Goal: Check status: Check status

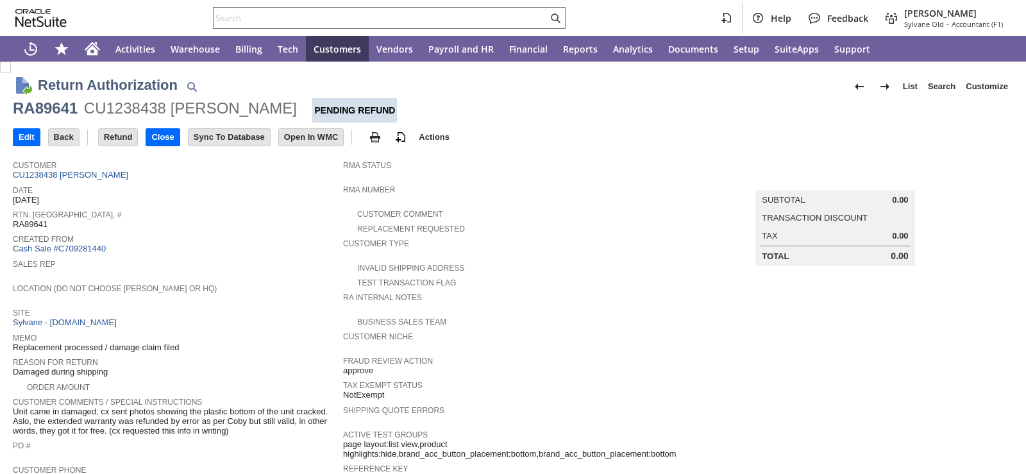
click at [217, 243] on div "Created From Cash Sale #C709281440" at bounding box center [175, 243] width 324 height 24
click at [271, 241] on span "Created From" at bounding box center [175, 237] width 324 height 13
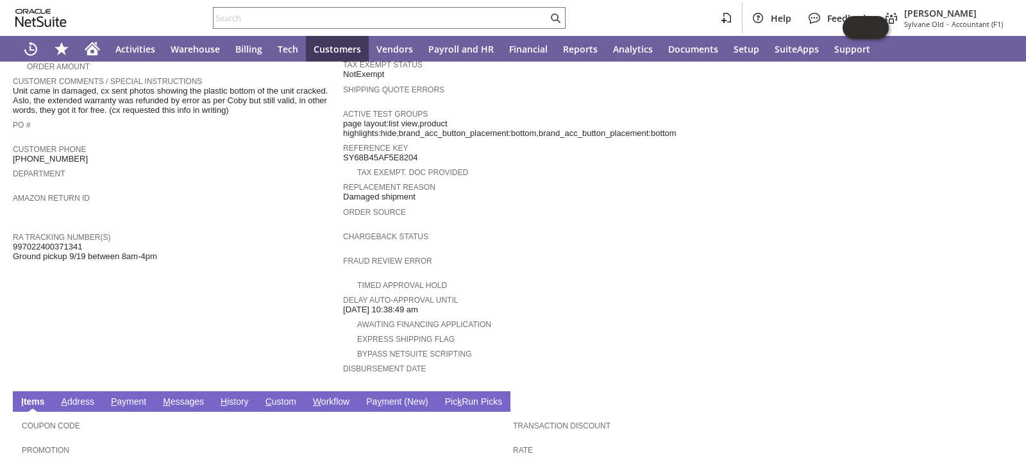
scroll to position [443, 0]
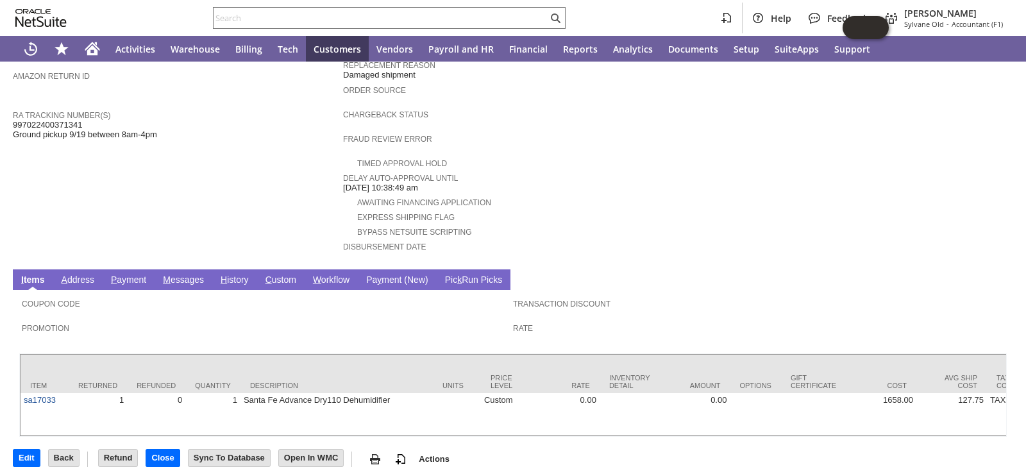
click at [242, 275] on link "H istory" at bounding box center [234, 281] width 35 height 12
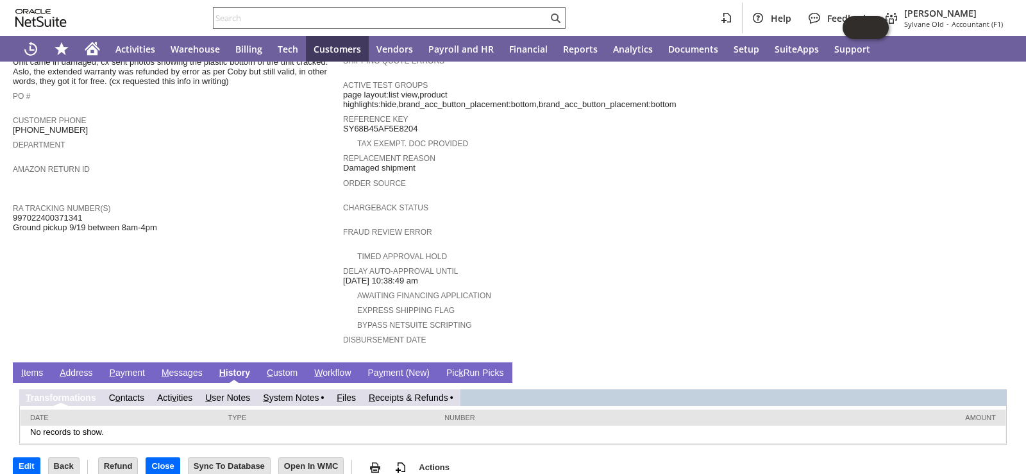
scroll to position [0, 0]
click at [426, 393] on link "R eceipts & Refunds" at bounding box center [409, 398] width 80 height 10
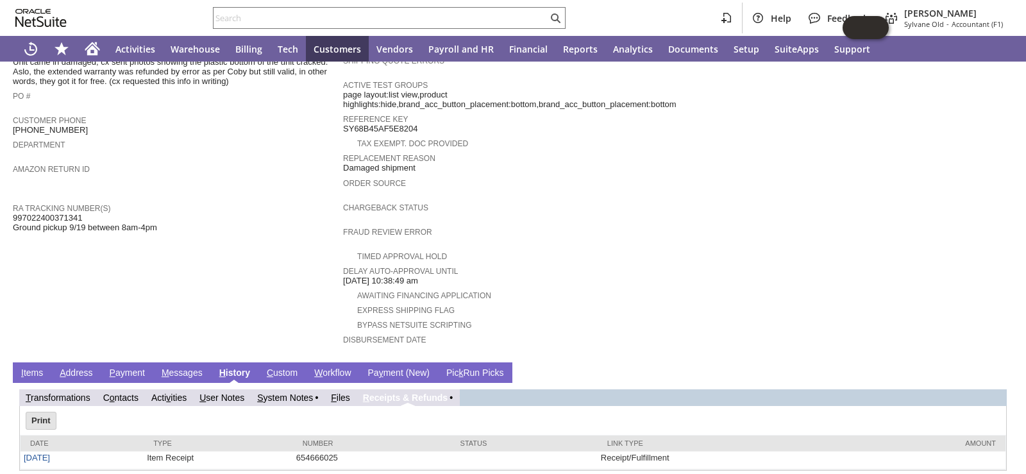
click at [278, 266] on td "Customer CU1238438 Marco Aguilar Date 9/18/2025 Rtn. Auth. # RA89641 Created Fr…" at bounding box center [178, 80] width 330 height 552
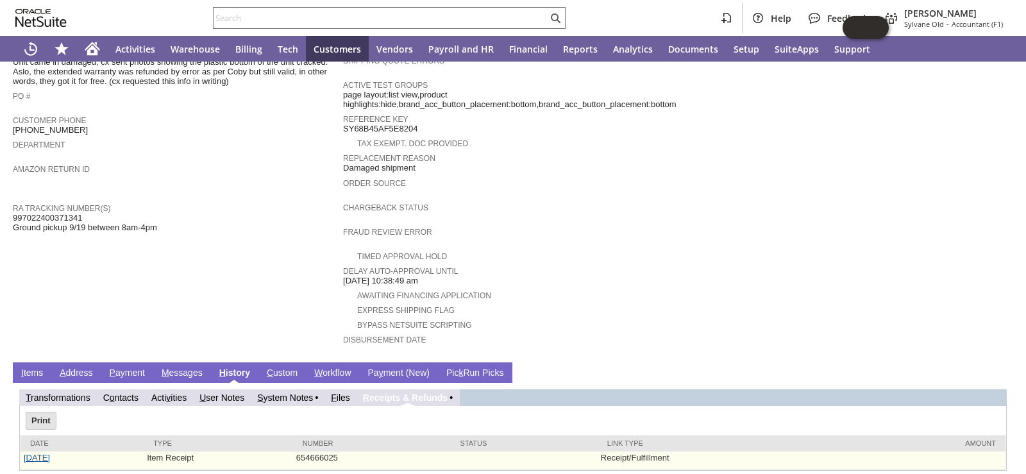
click at [38, 453] on link "9/24/2025" at bounding box center [37, 458] width 26 height 10
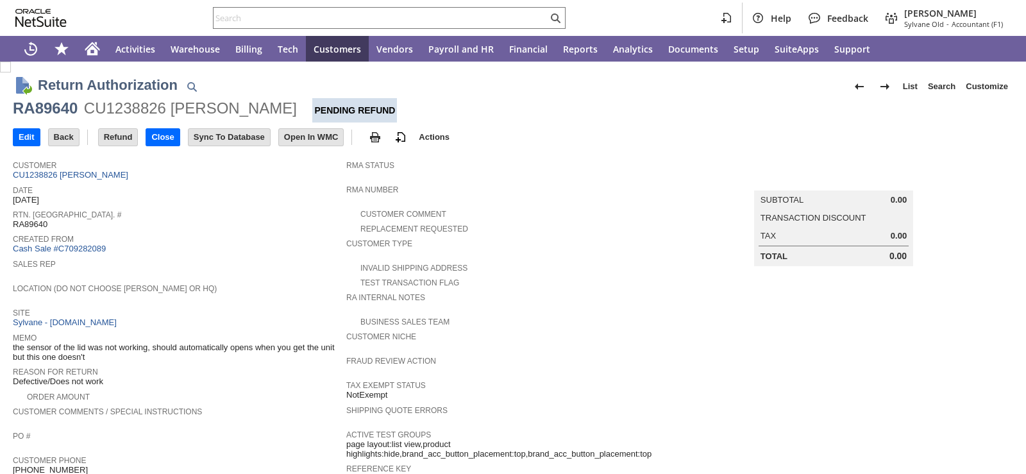
click at [226, 274] on div "Sales Rep" at bounding box center [176, 267] width 327 height 23
click at [282, 231] on span "Created From" at bounding box center [176, 237] width 327 height 13
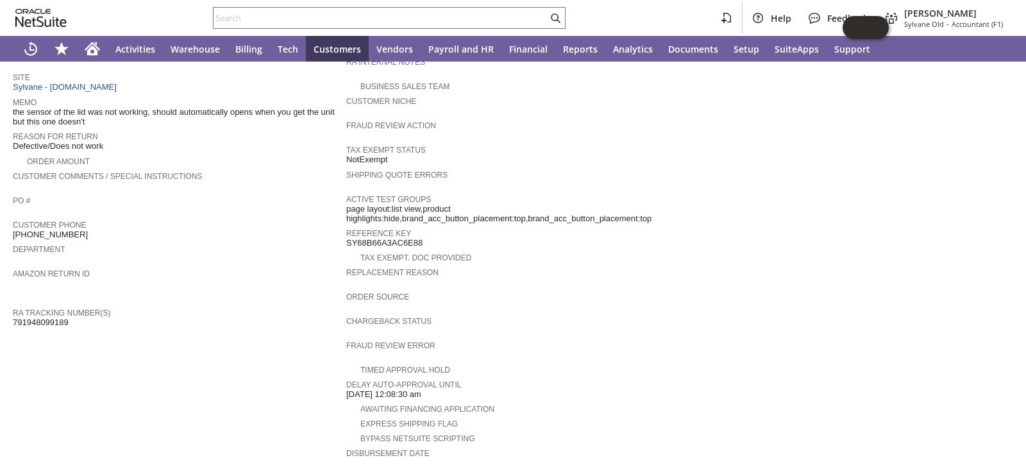
scroll to position [234, 0]
click at [224, 242] on span "Department" at bounding box center [176, 248] width 327 height 13
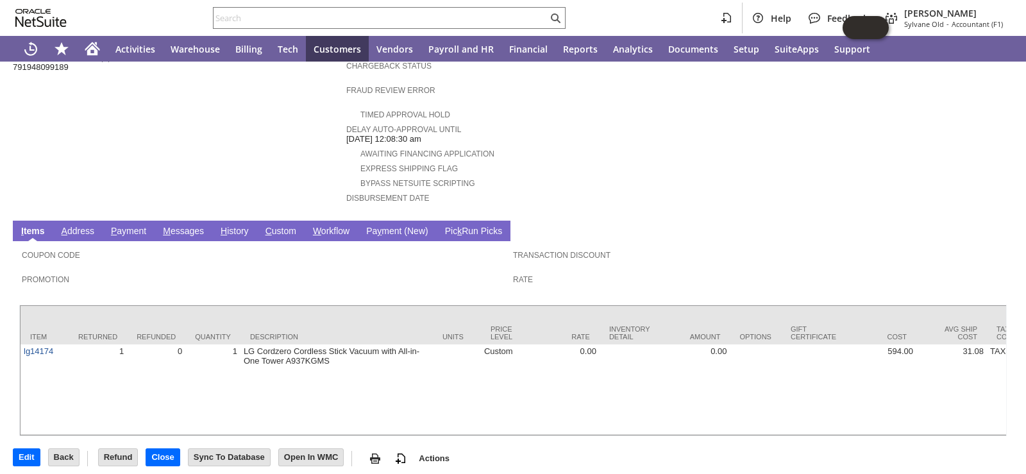
click at [235, 226] on link "H istory" at bounding box center [234, 232] width 35 height 12
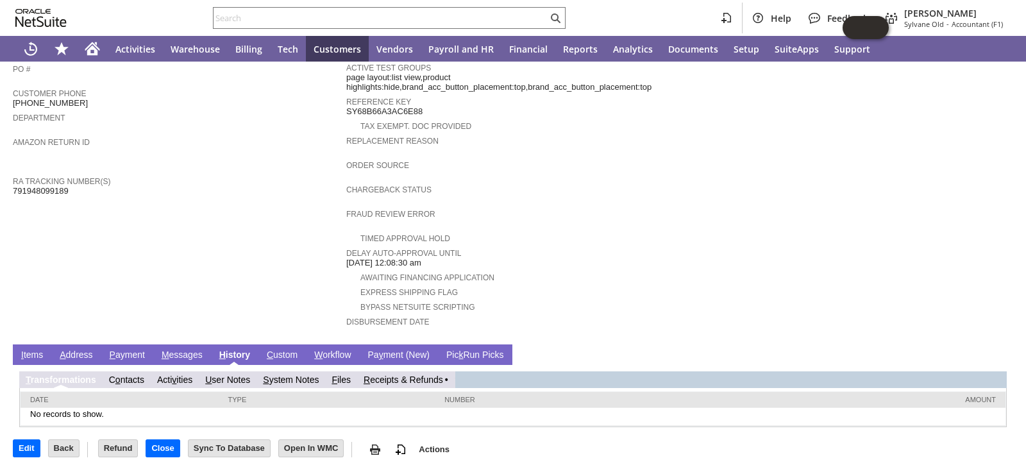
scroll to position [350, 0]
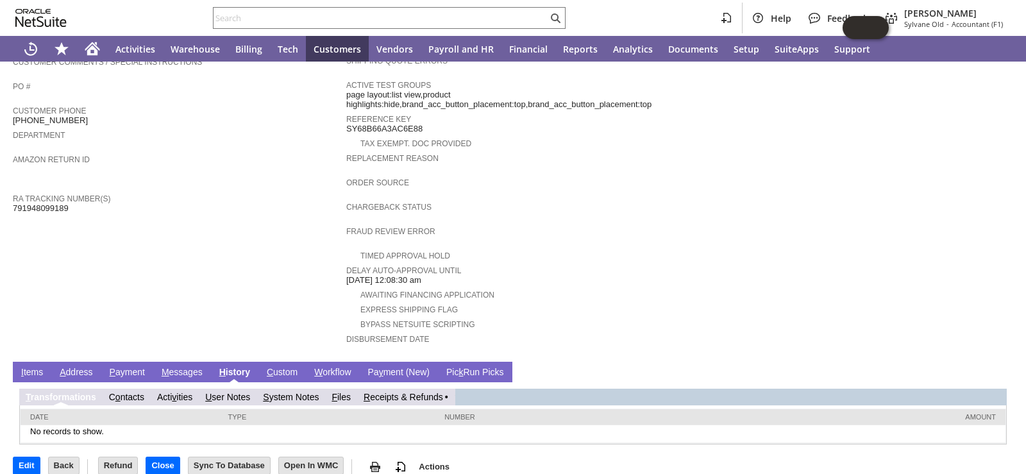
click at [441, 392] on link "R eceipts & Refunds" at bounding box center [404, 397] width 80 height 10
click at [415, 392] on link "R eceipts & Refunds" at bounding box center [409, 397] width 80 height 10
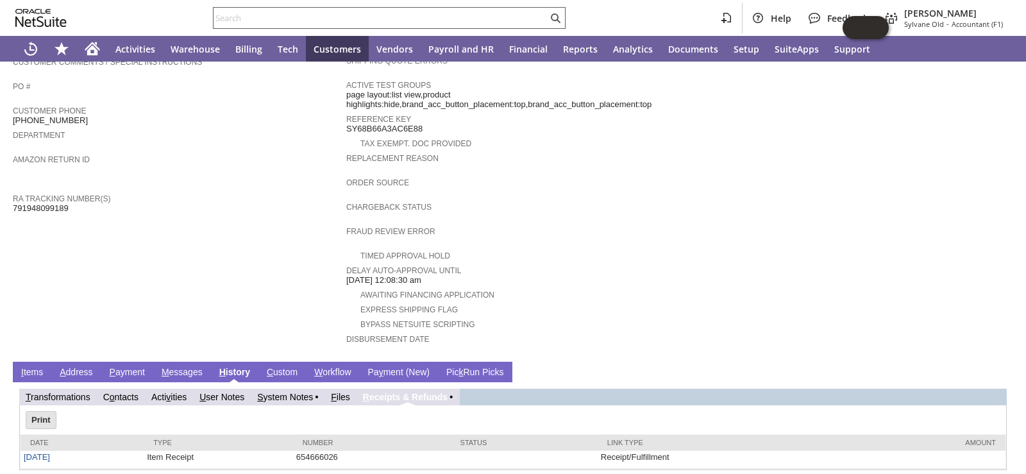
click at [381, 28] on div at bounding box center [389, 18] width 353 height 22
click at [382, 21] on input "text" at bounding box center [381, 17] width 334 height 15
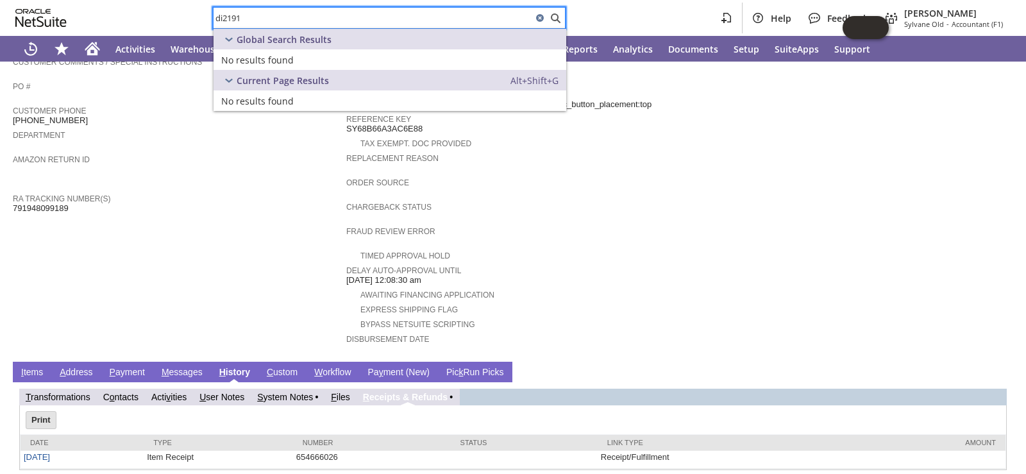
drag, startPoint x: 278, startPoint y: 15, endPoint x: 296, endPoint y: 11, distance: 18.5
click at [296, 11] on input "di2191" at bounding box center [373, 17] width 319 height 15
click at [269, 17] on input "di1291" at bounding box center [373, 17] width 319 height 15
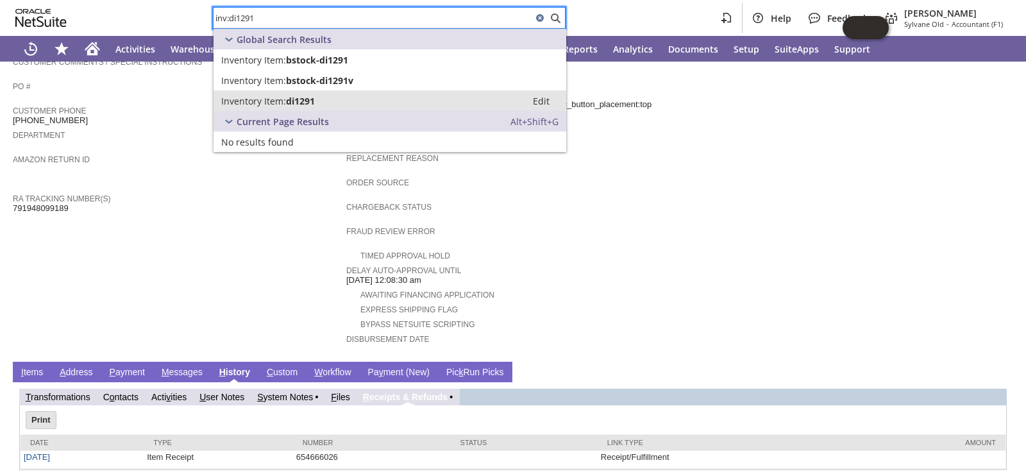
type input "inv:di1291"
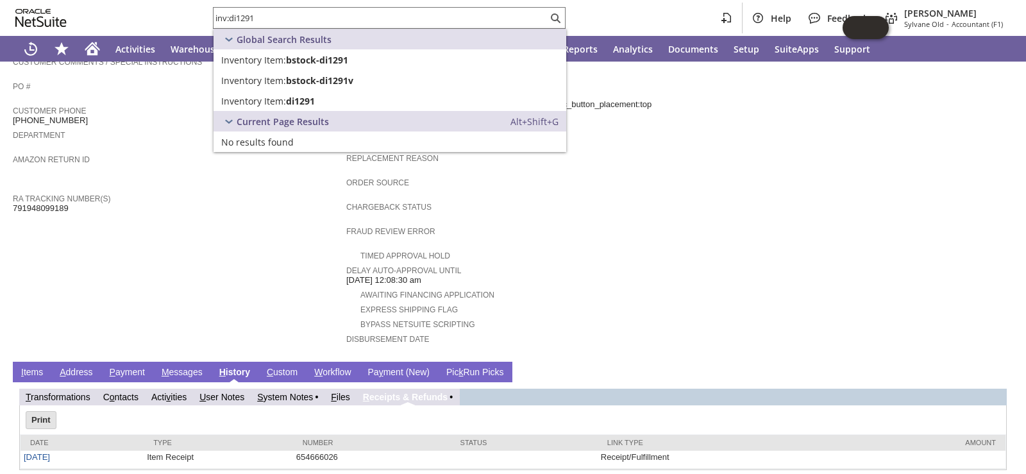
click at [187, 247] on td "Customer CU1238826 Arvind Singh Date 9/18/2025 Rtn. Auth. # RA89640 Created Fro…" at bounding box center [180, 79] width 334 height 551
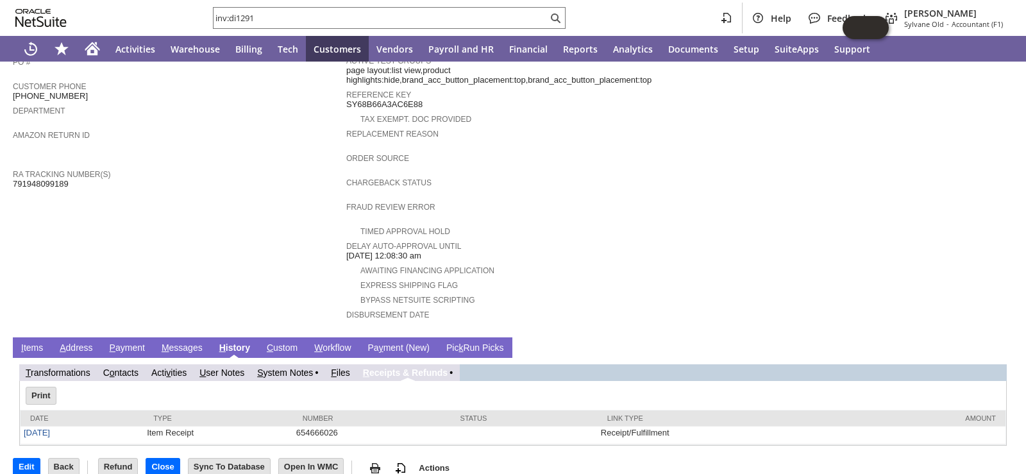
scroll to position [375, 0]
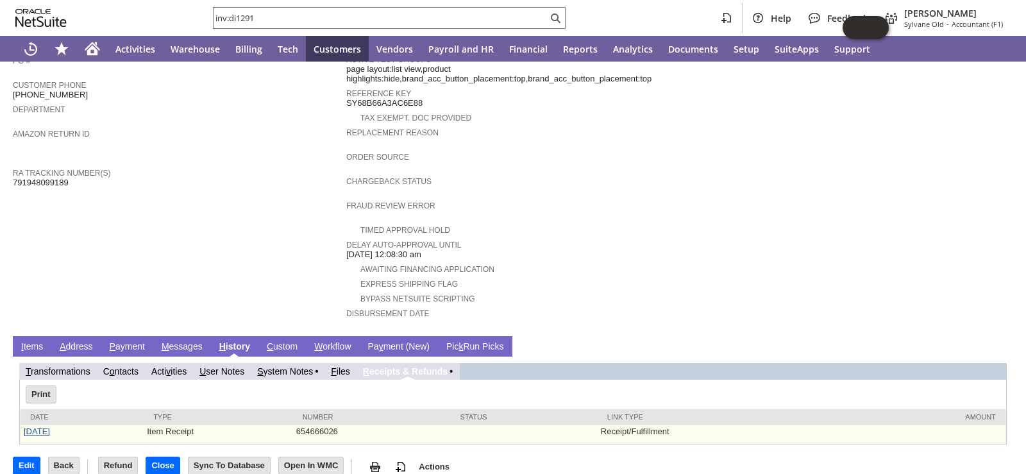
click at [30, 427] on link "9/24/2025" at bounding box center [37, 432] width 26 height 10
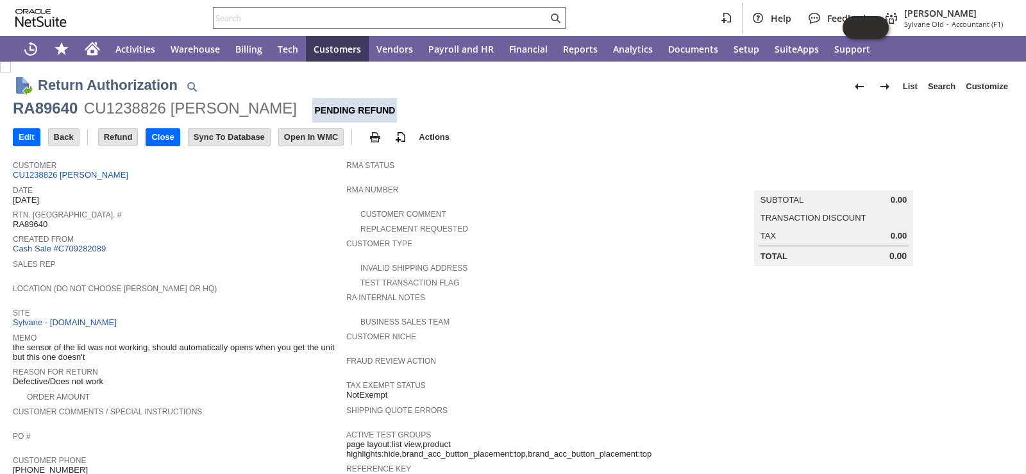
drag, startPoint x: 100, startPoint y: 348, endPoint x: 12, endPoint y: 343, distance: 88.1
drag, startPoint x: 35, startPoint y: 345, endPoint x: 48, endPoint y: 351, distance: 14.7
click at [35, 345] on span "the sensor of the lid was not working, should automatically opens when you get …" at bounding box center [176, 353] width 327 height 20
click at [55, 351] on span "the sensor of the lid was not working, should automatically opens when you get …" at bounding box center [176, 353] width 327 height 20
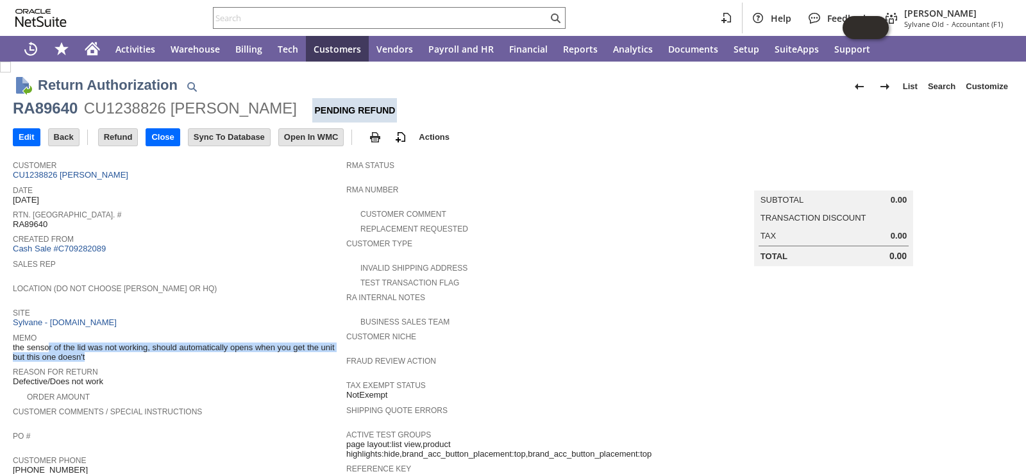
drag, startPoint x: 13, startPoint y: 342, endPoint x: 81, endPoint y: 357, distance: 69.6
click at [81, 357] on tbody "Customer CU1238826 Arvind Singh Date 9/18/2025 Rtn. Auth. # RA89640 Created Fro…" at bounding box center [180, 359] width 334 height 410
copy tbody "the sensor of the lid was not working, should automatically opens when you get …"
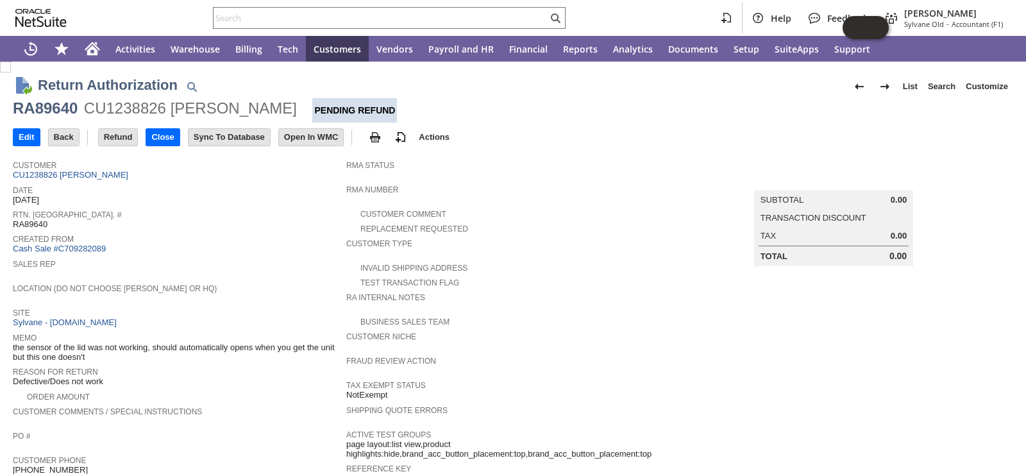
click at [521, 188] on span "RMA Number" at bounding box center [509, 188] width 327 height 13
click at [289, 192] on span "Date" at bounding box center [176, 188] width 327 height 13
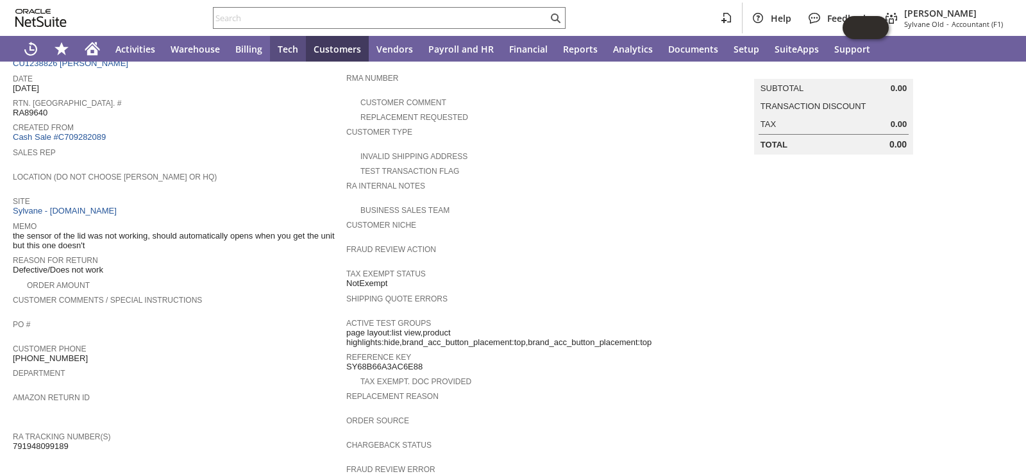
scroll to position [106, 0]
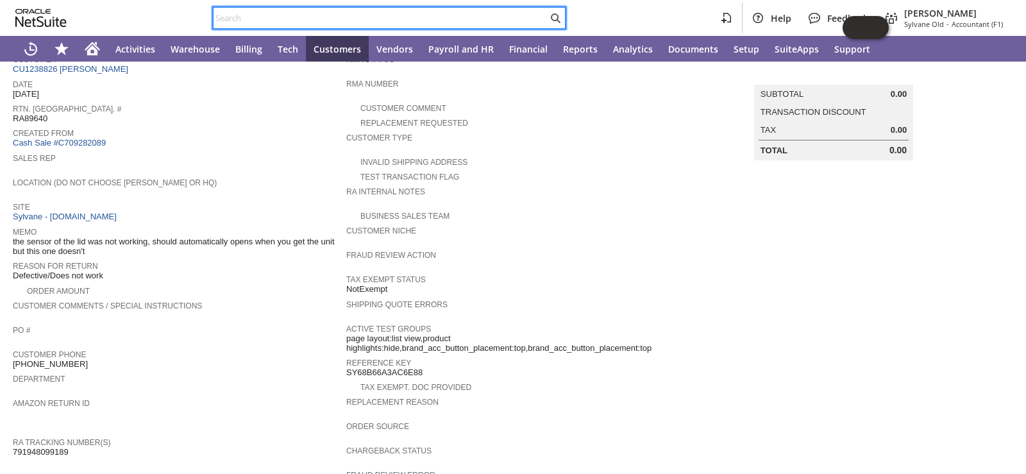
click at [380, 17] on input "text" at bounding box center [381, 17] width 334 height 15
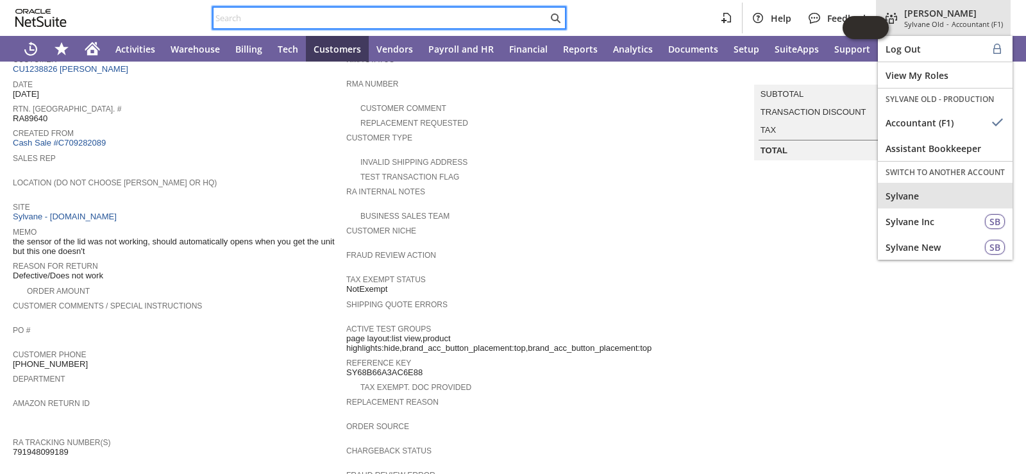
click at [924, 189] on div "Sylvane" at bounding box center [945, 196] width 135 height 26
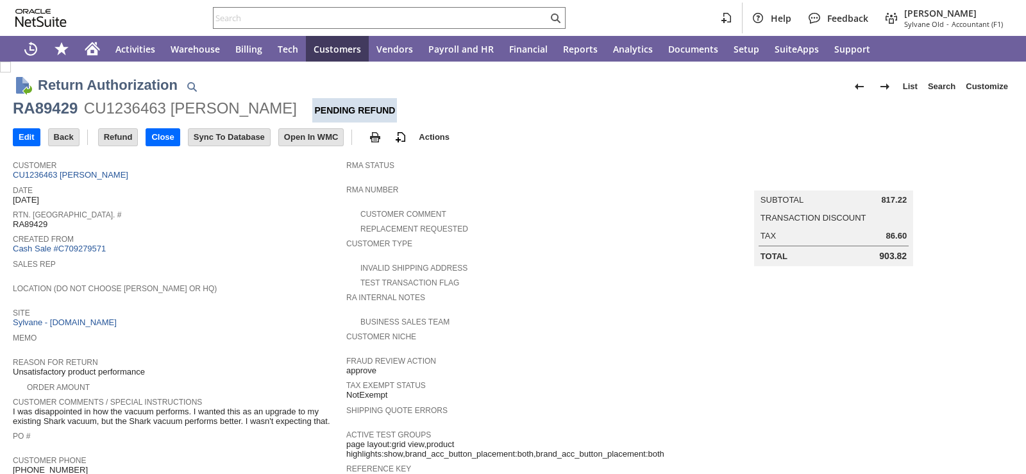
click at [262, 211] on span "Rtn. [GEOGRAPHIC_DATA]. #" at bounding box center [176, 213] width 327 height 13
click at [278, 280] on span "Location (Do Not Choose [PERSON_NAME] or HQ)" at bounding box center [176, 286] width 327 height 13
click at [264, 271] on div "Sales Rep" at bounding box center [176, 267] width 327 height 23
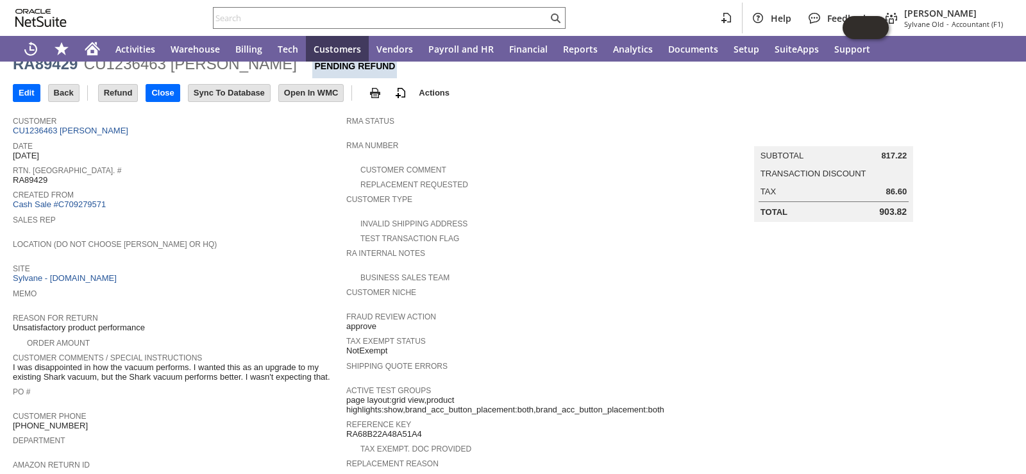
scroll to position [64, 0]
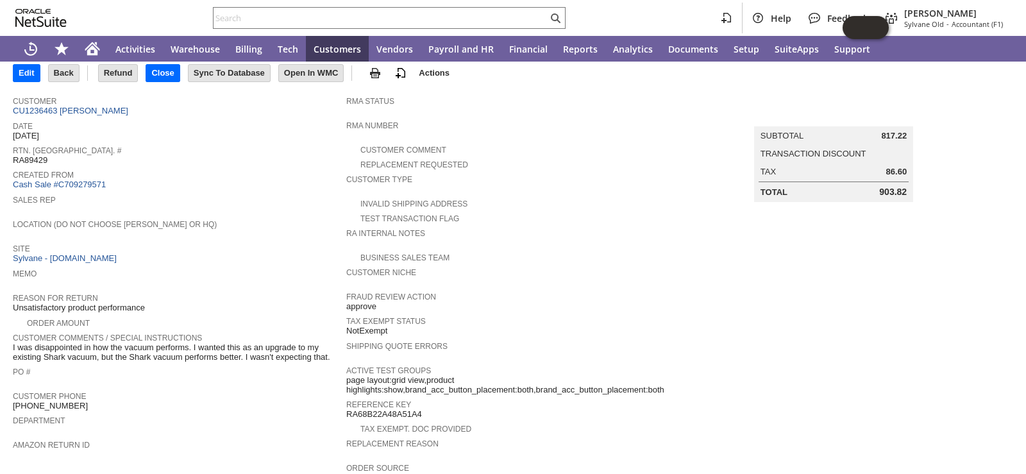
click at [287, 156] on div "Rtn. [GEOGRAPHIC_DATA]. # RA89429" at bounding box center [176, 153] width 327 height 23
click at [247, 203] on div "Sales Rep" at bounding box center [176, 203] width 327 height 23
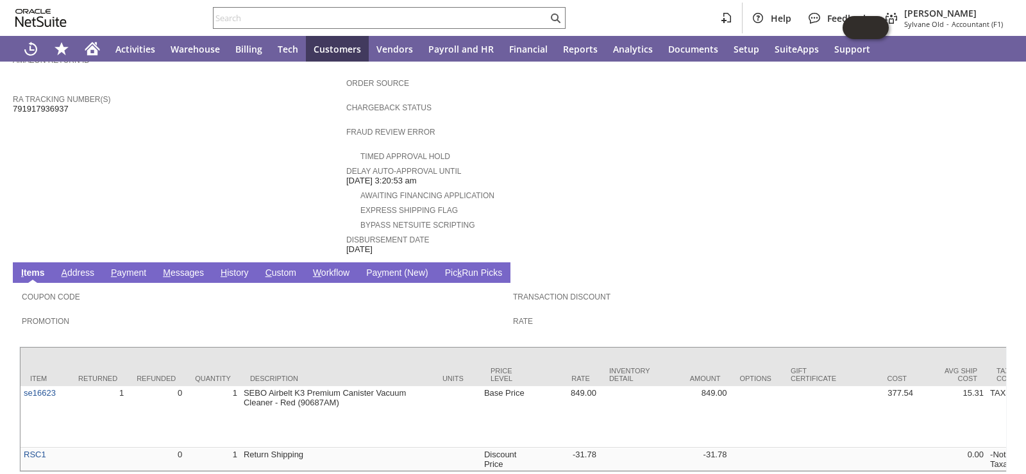
scroll to position [0, 0]
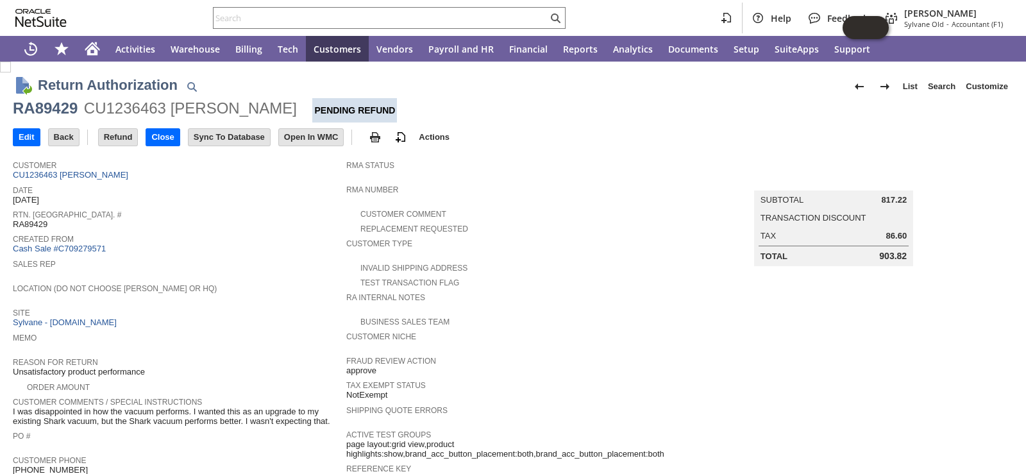
click at [510, 185] on span "RMA Number" at bounding box center [509, 188] width 327 height 13
click at [274, 182] on span "Date" at bounding box center [176, 188] width 327 height 13
click at [235, 199] on div "Date 8/29/2025" at bounding box center [176, 193] width 327 height 23
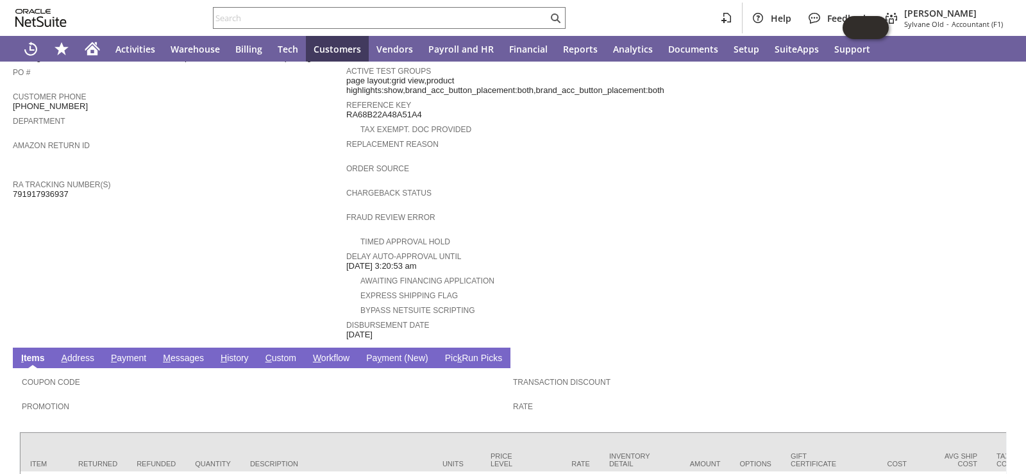
scroll to position [485, 0]
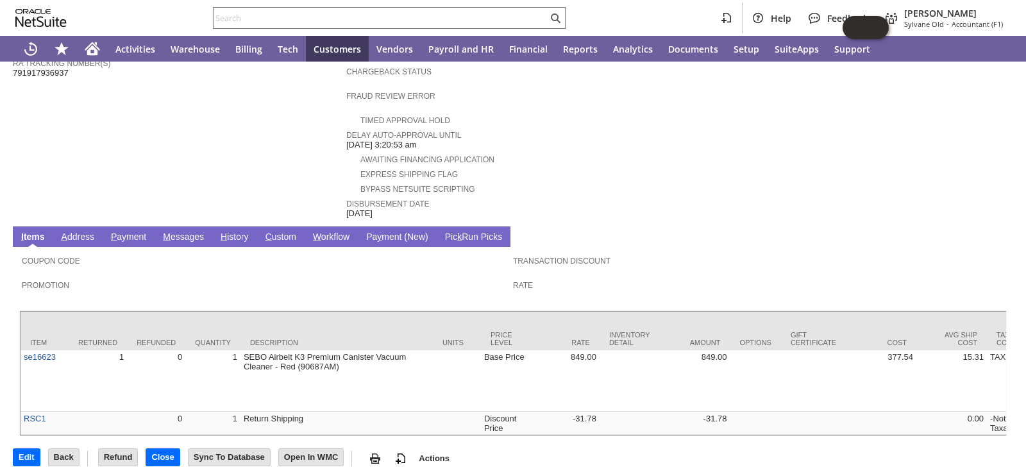
click at [227, 232] on link "H istory" at bounding box center [234, 238] width 35 height 12
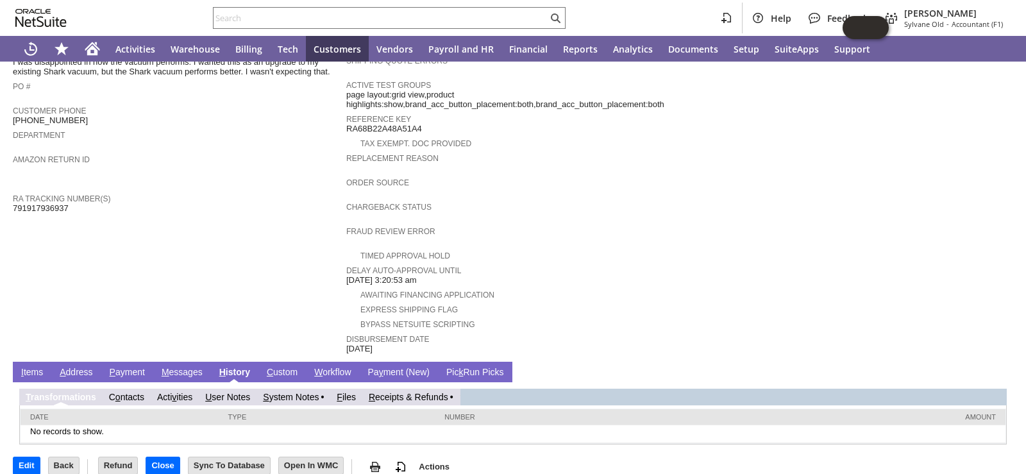
scroll to position [0, 0]
click at [444, 392] on link "R eceipts & Refunds" at bounding box center [409, 397] width 80 height 10
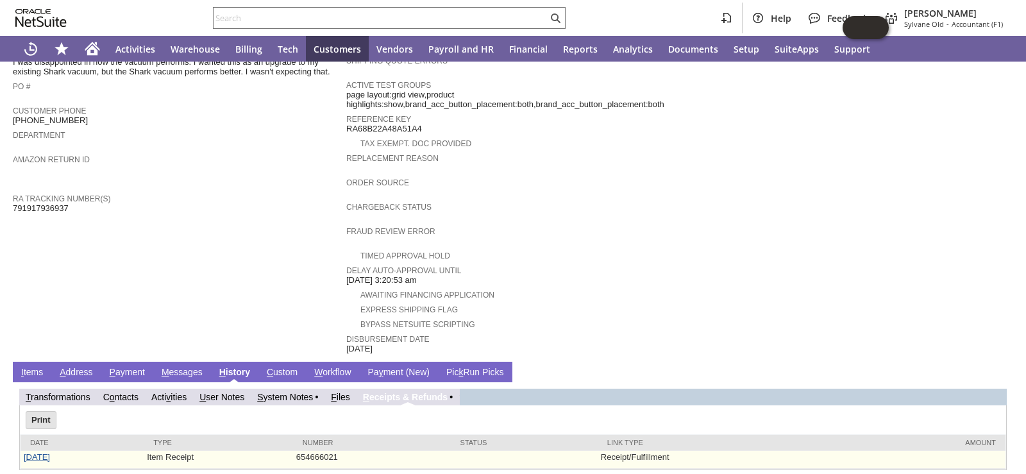
click at [44, 452] on link "9/23/2025" at bounding box center [37, 457] width 26 height 10
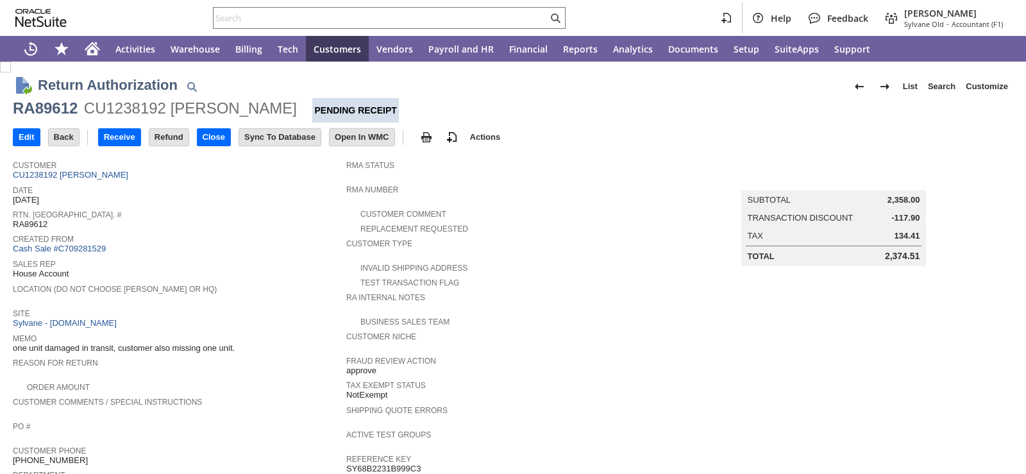
click at [305, 281] on span "Location (Do Not Choose [PERSON_NAME] or HQ)" at bounding box center [176, 287] width 327 height 13
click at [321, 174] on div "Customer CU1238192 Marvin Sheffler" at bounding box center [176, 169] width 327 height 24
click at [296, 246] on div "Created From Cash Sale #C709281529" at bounding box center [176, 243] width 327 height 24
click at [126, 140] on input "Receive" at bounding box center [120, 137] width 42 height 17
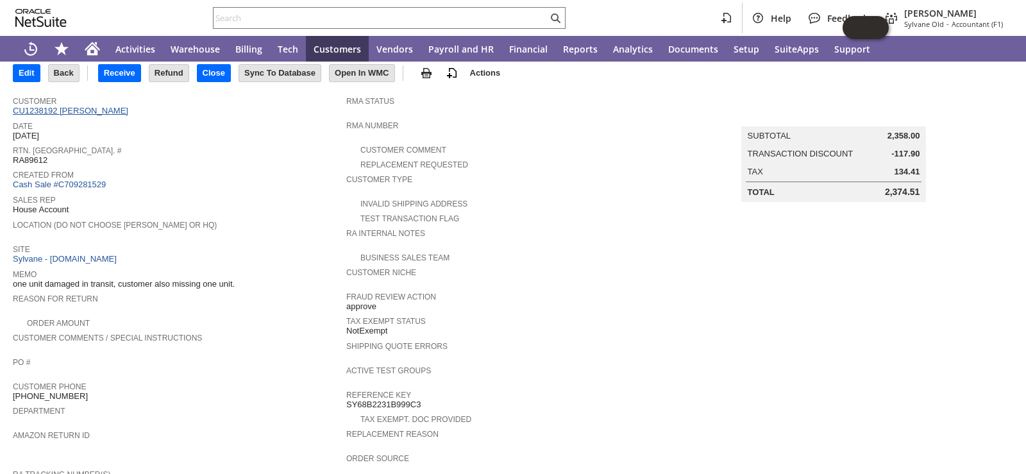
click at [72, 112] on link "CU1238192 [PERSON_NAME]" at bounding box center [72, 111] width 119 height 10
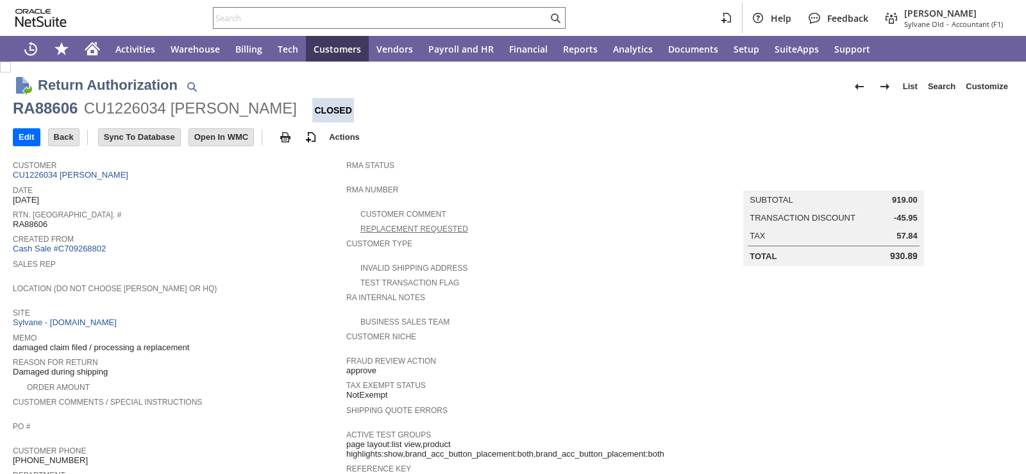
click at [287, 234] on span "Created From" at bounding box center [176, 237] width 327 height 13
